Goal: Task Accomplishment & Management: Use online tool/utility

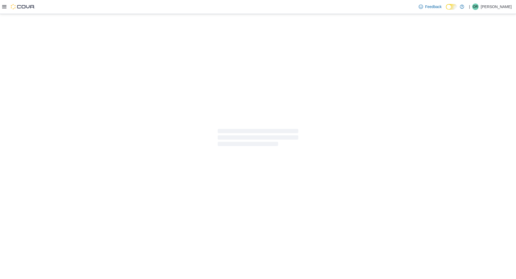
click at [4, 7] on icon at bounding box center [4, 6] width 4 height 3
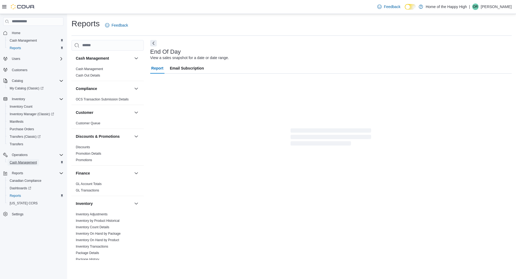
click at [36, 165] on span "Cash Management" at bounding box center [23, 163] width 27 height 4
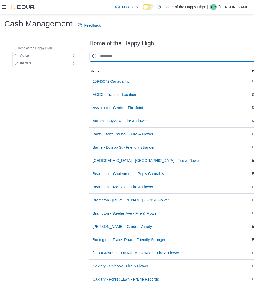
click at [201, 55] on input "This is a search bar. As you type, the results lower in the page will automatic…" at bounding box center [202, 56] width 226 height 11
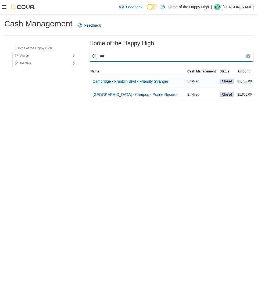
type input "***"
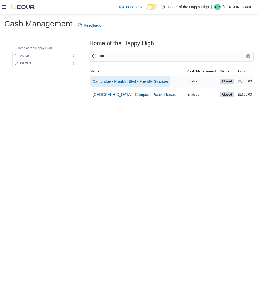
click at [157, 83] on span "Cambridge - Franklin Blvd - Friendly Stranger" at bounding box center [131, 81] width 76 height 5
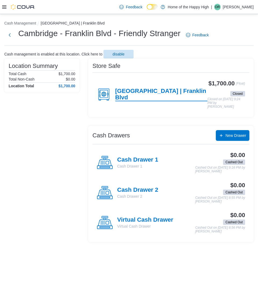
click at [135, 92] on h4 "Cambridge | Franklin Blvd" at bounding box center [161, 94] width 93 height 13
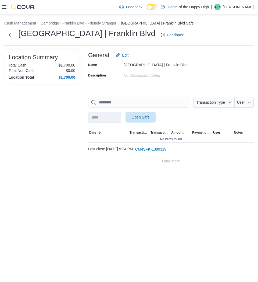
click at [150, 118] on span "Open Safe" at bounding box center [141, 116] width 18 height 5
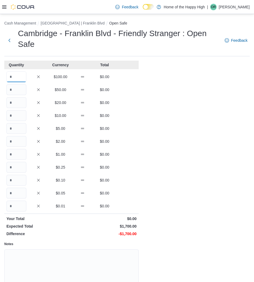
click at [20, 78] on input "Quantity" at bounding box center [16, 76] width 20 height 11
type input "*"
type input "**"
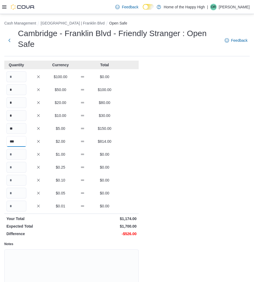
type input "***"
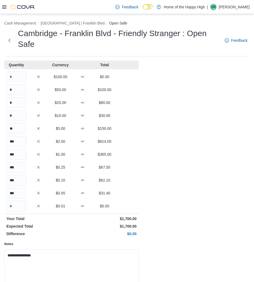
scroll to position [31, 0]
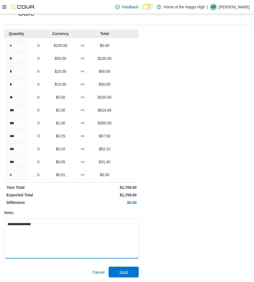
type textarea "**********"
click at [121, 271] on span "Save" at bounding box center [123, 271] width 9 height 5
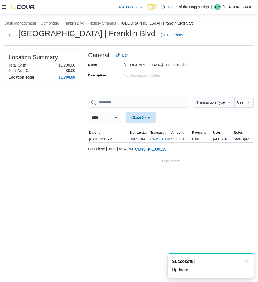
click at [96, 23] on button "Cambridge - Franklin Blvd - Friendly Stranger" at bounding box center [79, 23] width 76 height 4
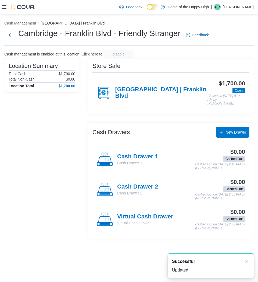
click at [144, 157] on h4 "Cash Drawer 1" at bounding box center [137, 156] width 41 height 7
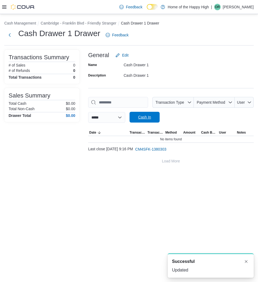
click at [153, 120] on span "Cash In" at bounding box center [145, 117] width 24 height 11
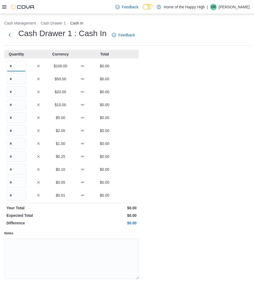
click at [11, 64] on input "Quantity" at bounding box center [16, 66] width 20 height 11
type input "*"
type input "**"
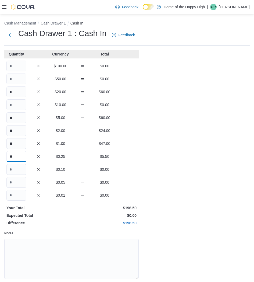
type input "**"
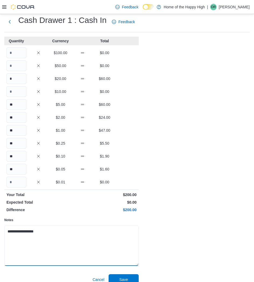
scroll to position [20, 0]
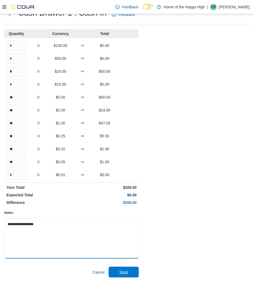
type textarea "**********"
click at [133, 269] on span "Save" at bounding box center [124, 271] width 24 height 11
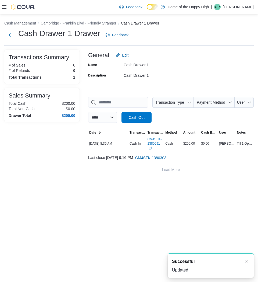
click at [71, 21] on button "Cambridge - Franklin Blvd - Friendly Stranger" at bounding box center [79, 23] width 76 height 4
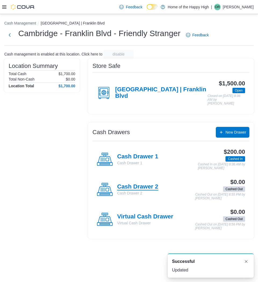
click at [137, 187] on h4 "Cash Drawer 2" at bounding box center [137, 186] width 41 height 7
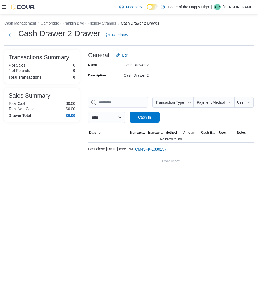
click at [151, 116] on span "Cash In" at bounding box center [144, 116] width 13 height 5
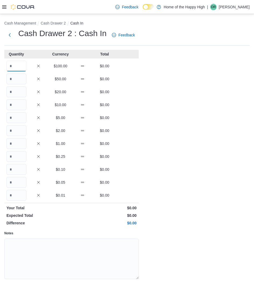
click at [19, 65] on input "Quantity" at bounding box center [16, 66] width 20 height 11
type input "*"
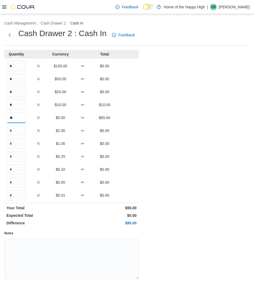
type input "**"
type input "*"
click at [20, 170] on input "*" at bounding box center [16, 169] width 20 height 11
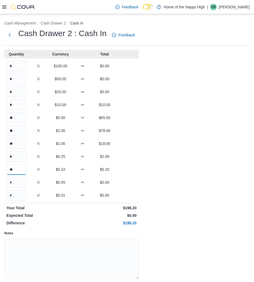
type input "**"
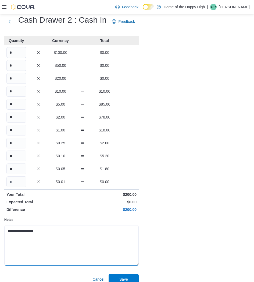
scroll to position [20, 0]
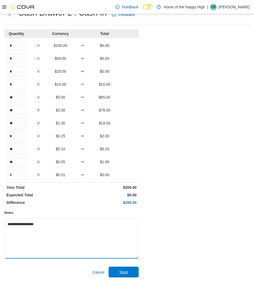
type textarea "**********"
click at [129, 270] on span "Save" at bounding box center [124, 271] width 24 height 11
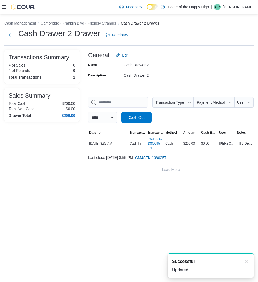
click at [91, 21] on li "Cambridge - Franklin Blvd - Friendly Stranger" at bounding box center [81, 22] width 80 height 5
click at [93, 22] on button "Cambridge - Franklin Blvd - Friendly Stranger" at bounding box center [79, 23] width 76 height 4
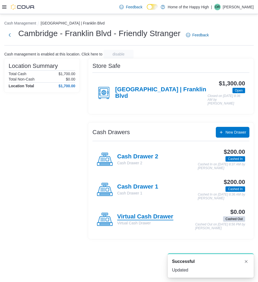
click at [150, 218] on h4 "Virtual Cash Drawer" at bounding box center [145, 216] width 56 height 7
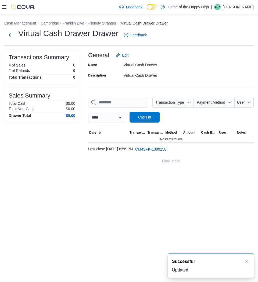
click at [146, 122] on span "Cash In" at bounding box center [145, 117] width 24 height 11
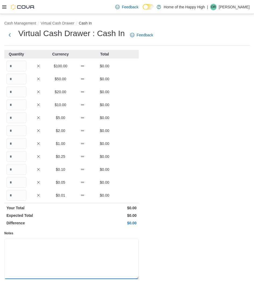
drag, startPoint x: 102, startPoint y: 243, endPoint x: 106, endPoint y: 245, distance: 4.6
click at [103, 243] on textarea "Notes" at bounding box center [71, 258] width 135 height 40
type textarea "*"
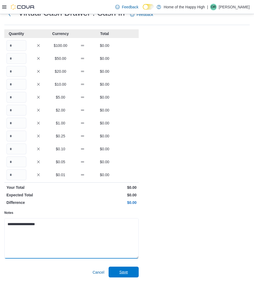
type textarea "**********"
click at [125, 271] on span "Save" at bounding box center [123, 271] width 9 height 5
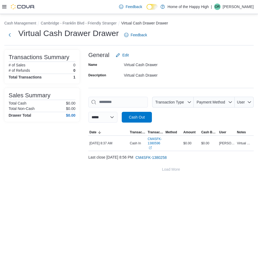
click at [3, 7] on icon at bounding box center [4, 6] width 4 height 3
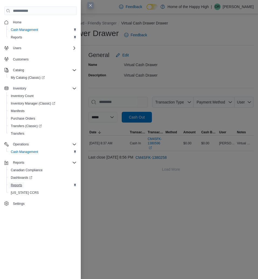
click at [19, 187] on span "Reports" at bounding box center [16, 185] width 11 height 4
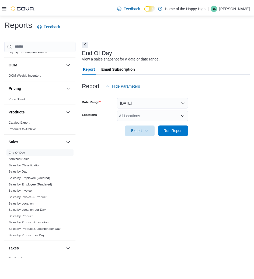
scroll to position [283, 0]
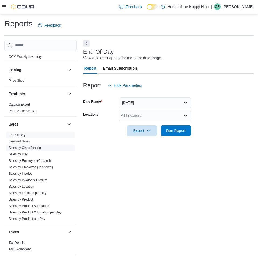
click at [21, 146] on span "Sales by Classification" at bounding box center [25, 148] width 32 height 4
click at [24, 148] on link "Sales by Classification" at bounding box center [25, 148] width 32 height 4
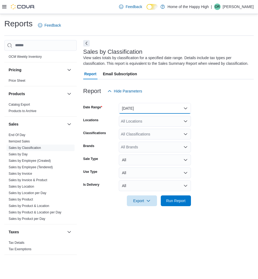
click at [179, 110] on button "Yesterday" at bounding box center [155, 108] width 72 height 11
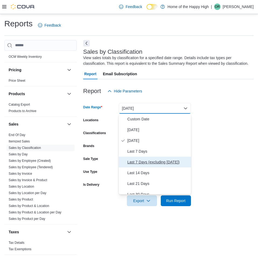
click at [151, 163] on span "Last 7 Days (excluding today)" at bounding box center [157, 162] width 61 height 6
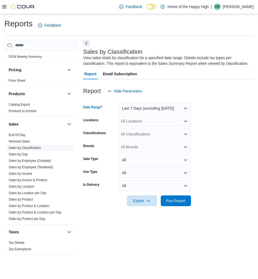
click at [141, 122] on div "All Locations" at bounding box center [155, 121] width 72 height 11
type input "****"
click at [151, 129] on span "Cambridge - Franklin Blvd - Friendly Stranger" at bounding box center [179, 130] width 76 height 5
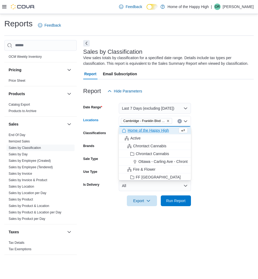
click at [105, 113] on div "Date Range" at bounding box center [99, 108] width 33 height 11
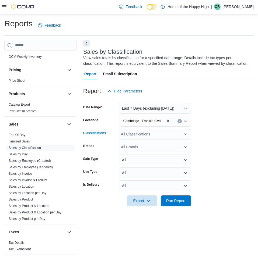
click at [125, 135] on div "All Classifications" at bounding box center [155, 134] width 72 height 11
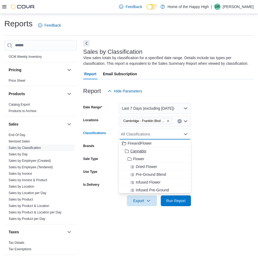
click at [140, 151] on span "Cannabis" at bounding box center [138, 150] width 16 height 5
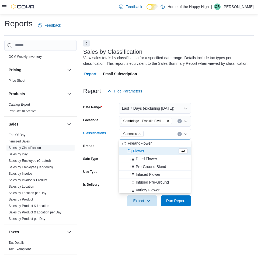
click at [217, 157] on form "Date Range Last 7 Days (excluding today) Locations Cambridge - Franklin Blvd - …" at bounding box center [168, 152] width 170 height 110
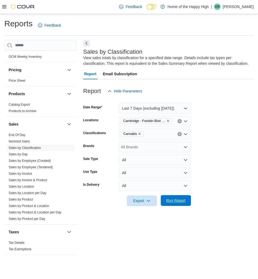
click at [182, 197] on span "Run Report" at bounding box center [176, 200] width 24 height 11
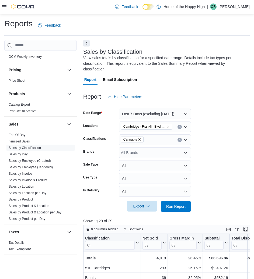
click at [147, 204] on icon "button" at bounding box center [148, 206] width 4 height 4
click at [139, 214] on button "Export to Excel" at bounding box center [142, 211] width 31 height 11
click at [165, 124] on span "Cambridge - Franklin Blvd - Friendly Stranger" at bounding box center [146, 126] width 46 height 5
click at [196, 118] on form "Date Range Last 7 Days (excluding today) Locations Cambridge - Franklin Blvd - …" at bounding box center [166, 157] width 166 height 110
click at [168, 125] on icon "Remove Cambridge - Franklin Blvd - Friendly Stranger from selection in this gro…" at bounding box center [167, 126] width 3 height 3
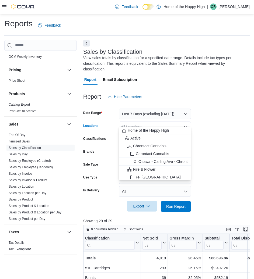
click at [165, 123] on div "All Locations" at bounding box center [155, 127] width 72 height 11
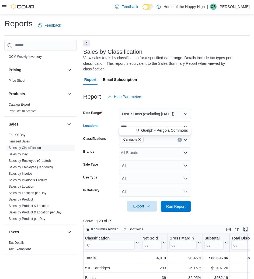
type input "****"
click at [178, 132] on span "Guelph - Pergola Commons - Fire & Flower" at bounding box center [177, 130] width 72 height 5
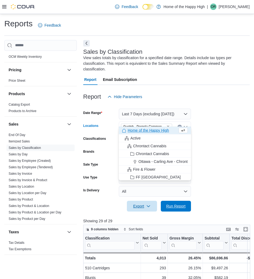
click at [174, 205] on span "Run Report" at bounding box center [176, 206] width 24 height 11
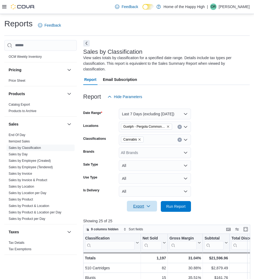
click at [147, 204] on icon "button" at bounding box center [148, 206] width 4 height 4
click at [144, 223] on span "Export to Csv" at bounding box center [142, 222] width 24 height 4
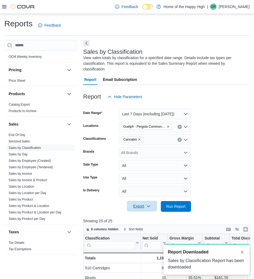
click at [138, 137] on span "Cannabis" at bounding box center [132, 139] width 18 height 5
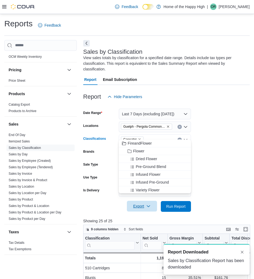
click at [140, 137] on span "Cannabis" at bounding box center [132, 139] width 18 height 5
click at [140, 138] on icon "Remove Cannabis from selection in this group" at bounding box center [139, 139] width 3 height 3
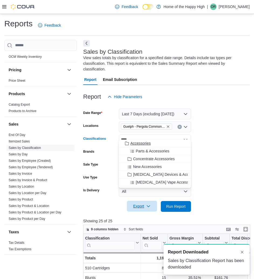
type input "****"
click at [148, 144] on span "Accessories" at bounding box center [140, 143] width 20 height 5
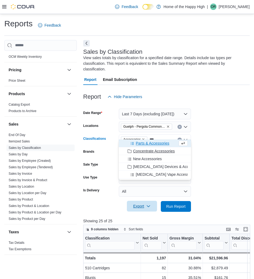
type input "***"
click at [168, 152] on span "Concentrate Accessories" at bounding box center [154, 150] width 42 height 5
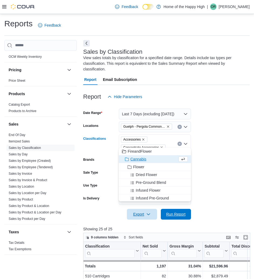
click at [181, 212] on span "Run Report" at bounding box center [175, 214] width 19 height 5
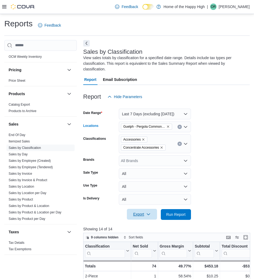
click at [168, 125] on icon "Remove Guelph - Pergola Commons - Fire & Flower from selection in this group" at bounding box center [167, 126] width 3 height 3
type input "****"
click at [189, 131] on button "Cambridge - Franklin Blvd - Friendly Stranger" at bounding box center [155, 131] width 72 height 8
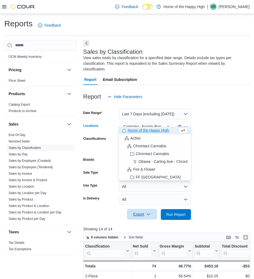
click at [206, 139] on form "Date Range Last 7 Days (excluding today) Locations Cambridge - Franklin Blvd - …" at bounding box center [166, 161] width 166 height 118
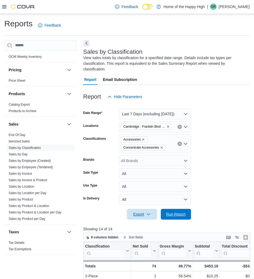
click at [179, 212] on span "Run Report" at bounding box center [176, 214] width 24 height 11
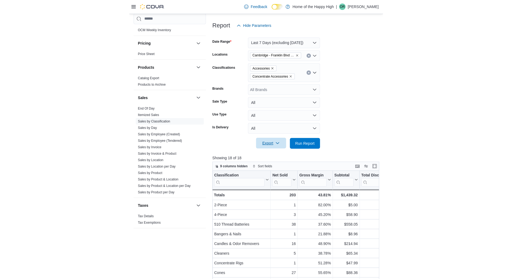
scroll to position [81, 0]
